Goal: Use online tool/utility: Utilize a website feature to perform a specific function

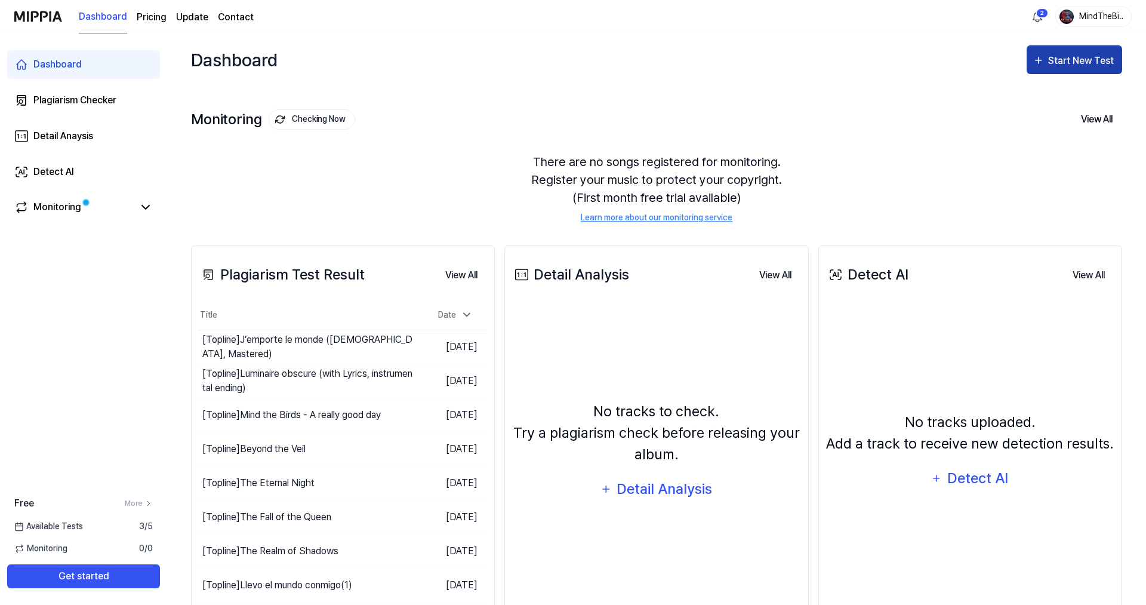
click at [1056, 60] on div "Start New Test" at bounding box center [1082, 61] width 68 height 16
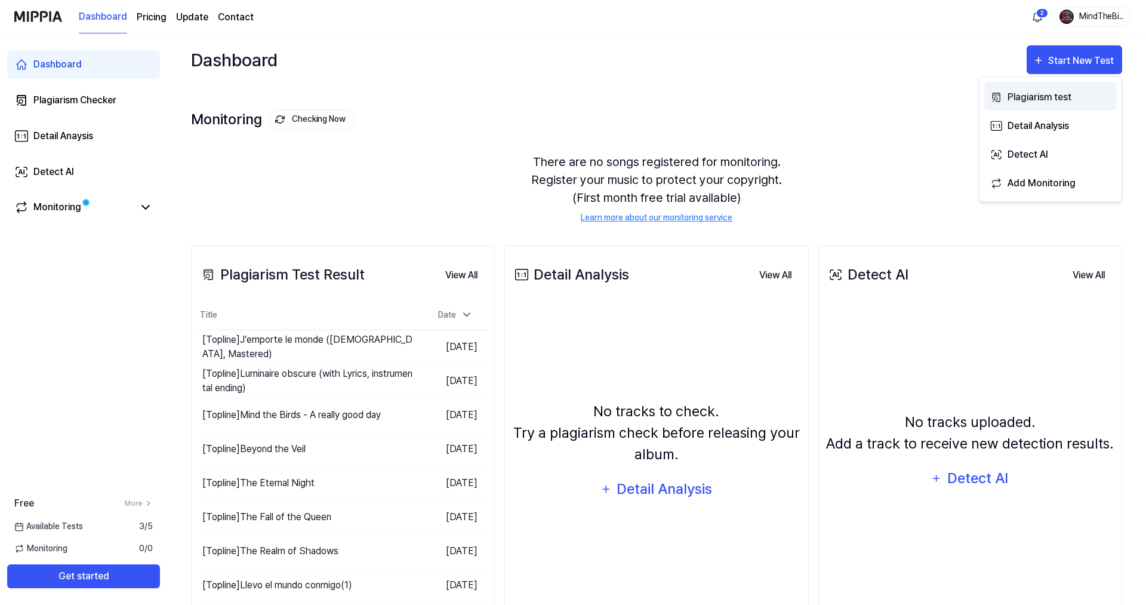
click at [1031, 96] on div "Plagiarism test" at bounding box center [1060, 98] width 104 height 16
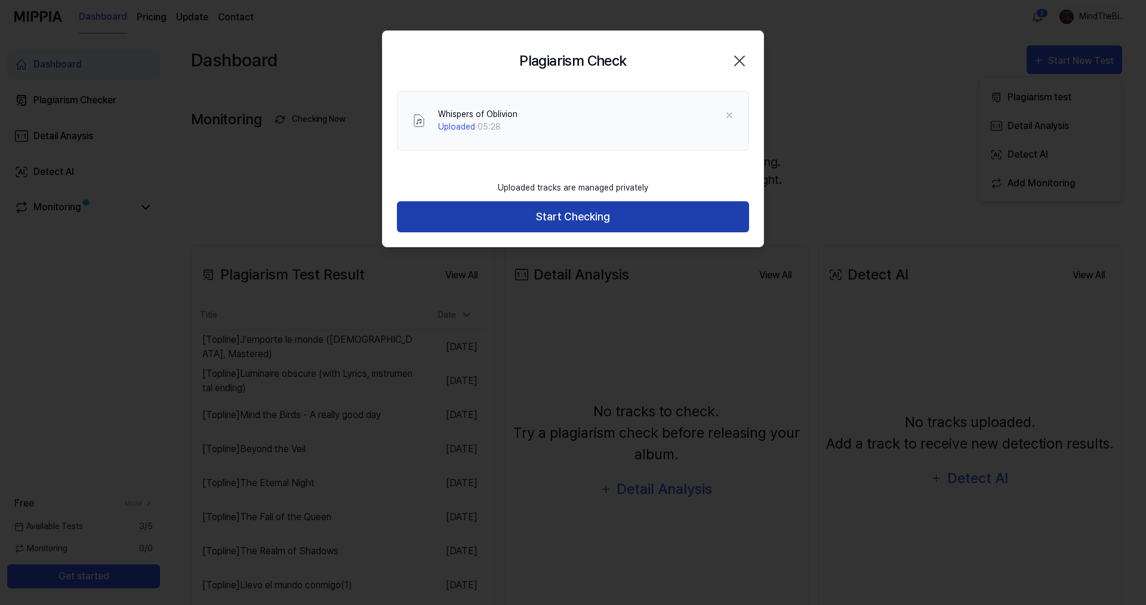
click at [618, 216] on button "Start Checking" at bounding box center [573, 217] width 352 height 32
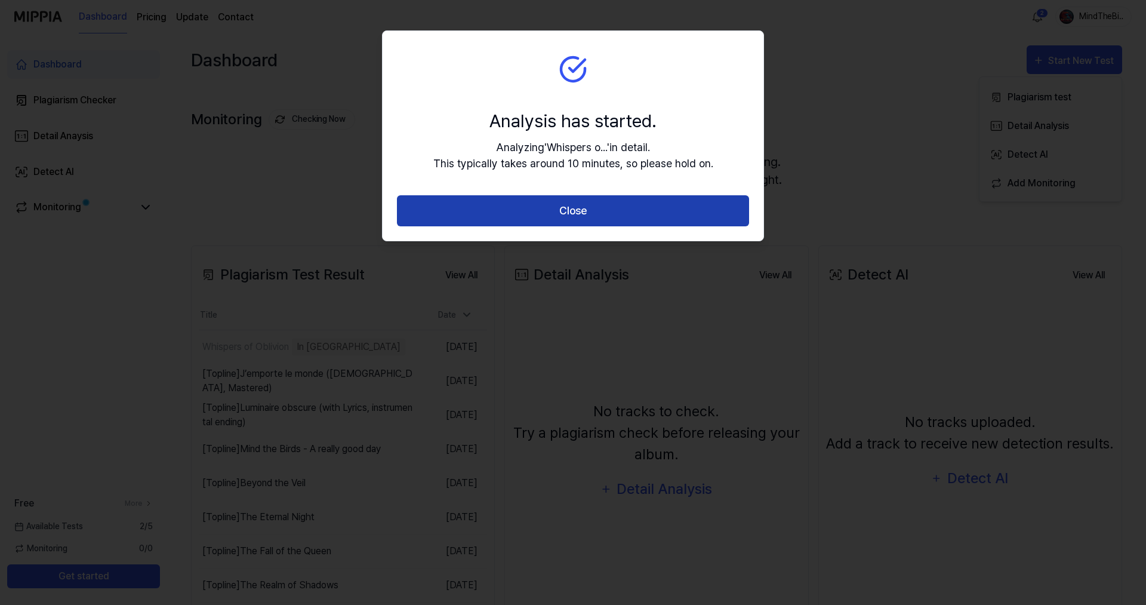
click at [614, 201] on button "Close" at bounding box center [573, 211] width 352 height 32
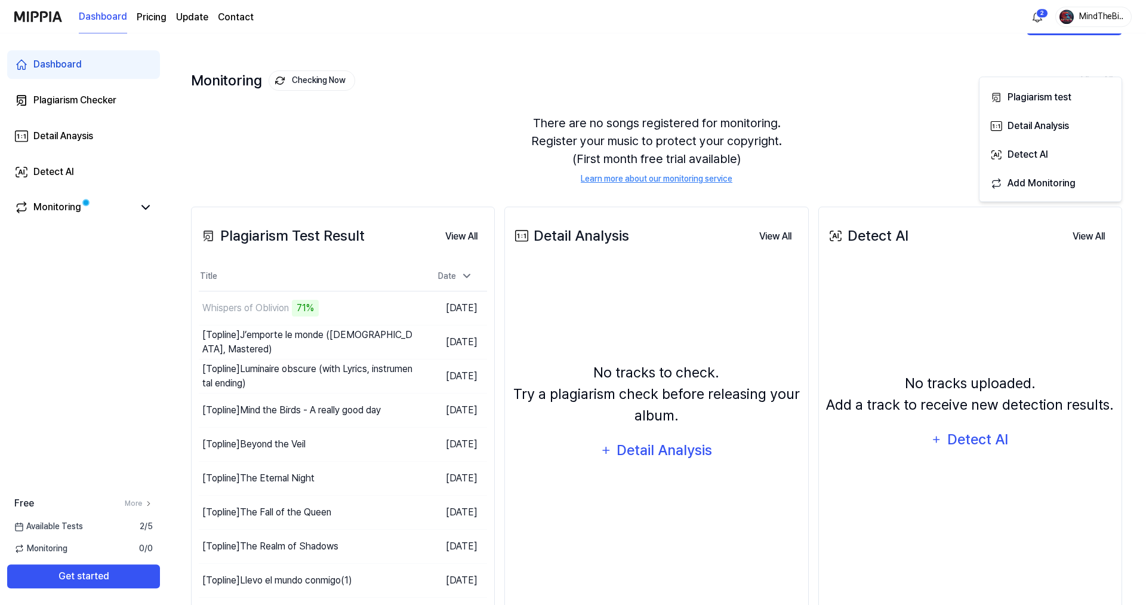
scroll to position [61, 0]
